Goal: Task Accomplishment & Management: Manage account settings

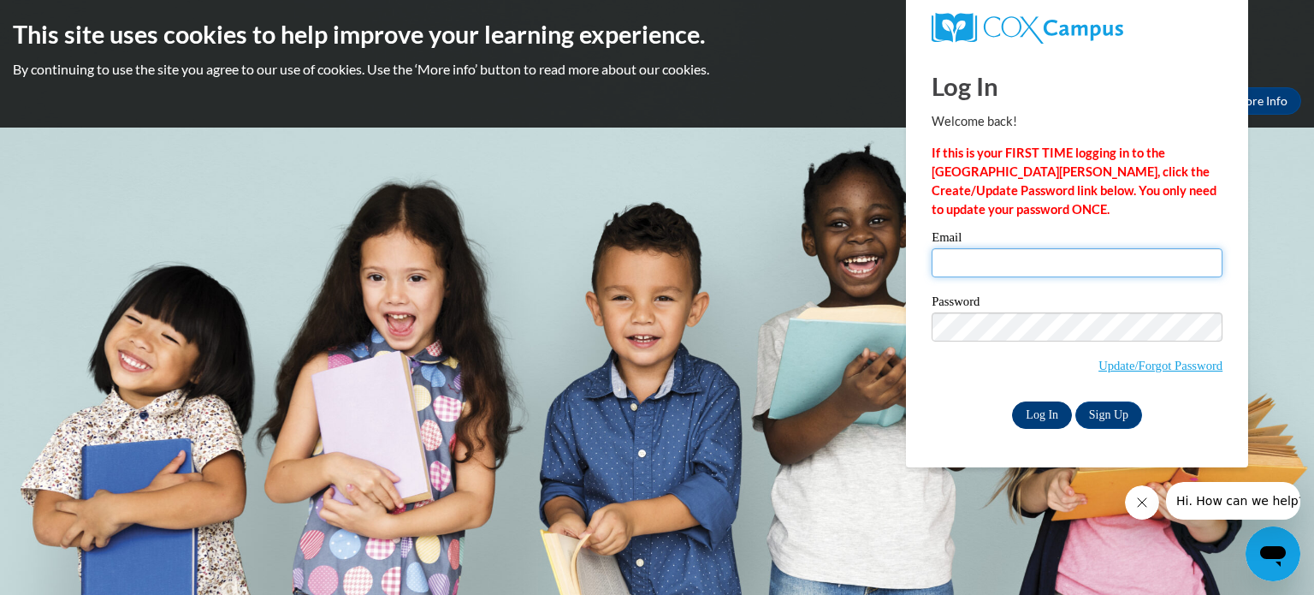
type input "ernstm@myhatchets.org"
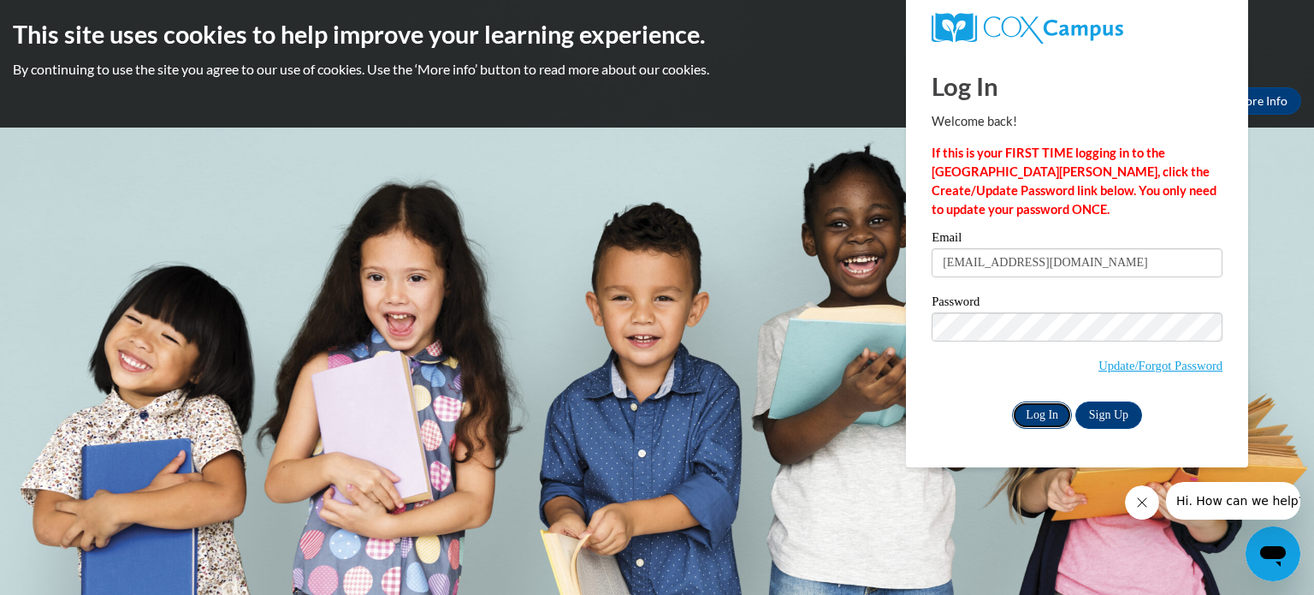
click at [1040, 405] on input "Log In" at bounding box center [1042, 414] width 60 height 27
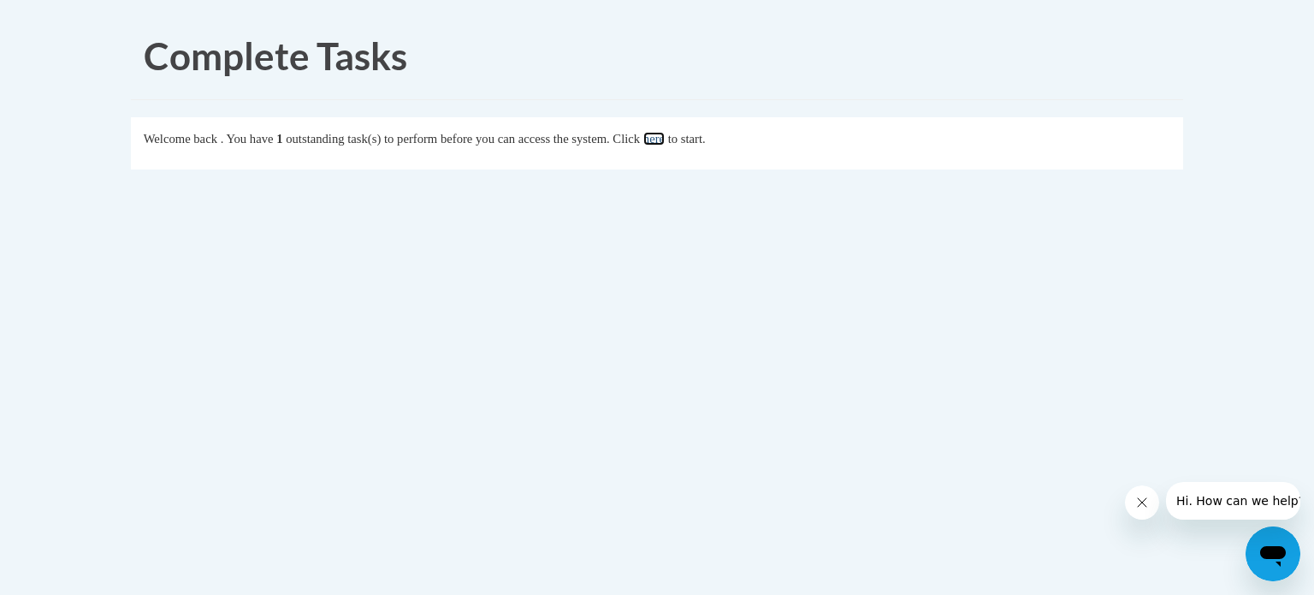
click at [665, 132] on link "here" at bounding box center [653, 139] width 21 height 14
